Goal: Task Accomplishment & Management: Complete application form

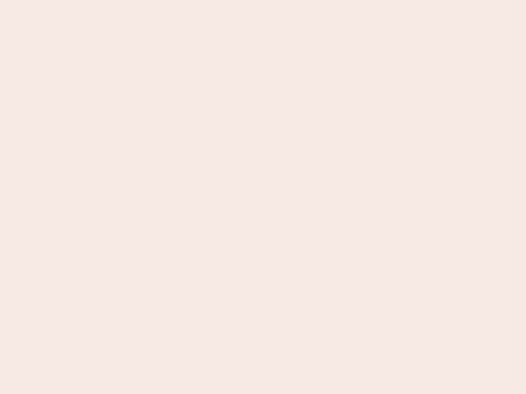
click at [263, 197] on nb-app "Almost there Thank you for registering for Newbook. Your account is under revie…" at bounding box center [263, 197] width 526 height 394
click at [263, 0] on nb-app "Almost there Thank you for registering for Newbook. Your account is under revie…" at bounding box center [263, 197] width 526 height 394
click at [281, 0] on nb-app "Almost there Thank you for registering for Newbook. Your account is under revie…" at bounding box center [263, 197] width 526 height 394
click at [263, 197] on nb-app "Almost there Thank you for registering for Newbook. Your account is under revie…" at bounding box center [263, 197] width 526 height 394
click at [263, 0] on nb-app "Almost there Thank you for registering for Newbook. Your account is under revie…" at bounding box center [263, 197] width 526 height 394
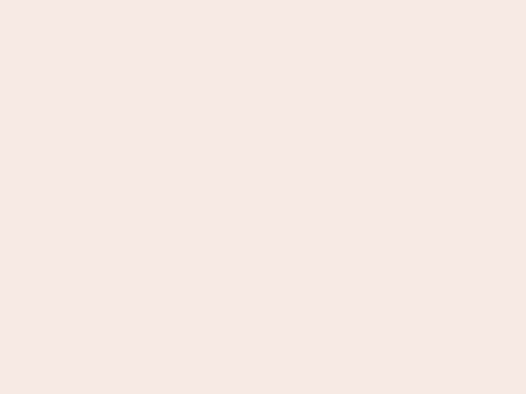
click at [184, 0] on nb-app "Almost there Thank you for registering for Newbook. Your account is under revie…" at bounding box center [263, 197] width 526 height 394
click at [263, 197] on nb-app "Almost there Thank you for registering for Newbook. Your account is under revie…" at bounding box center [263, 197] width 526 height 394
click at [263, 0] on nb-app "Almost there Thank you for registering for Newbook. Your account is under revie…" at bounding box center [263, 197] width 526 height 394
click at [184, 0] on nb-app "Almost there Thank you for registering for Newbook. Your account is under revie…" at bounding box center [263, 197] width 526 height 394
click at [263, 197] on nb-app "Almost there Thank you for registering for Newbook. Your account is under revie…" at bounding box center [263, 197] width 526 height 394
